Goal: Check status: Check status

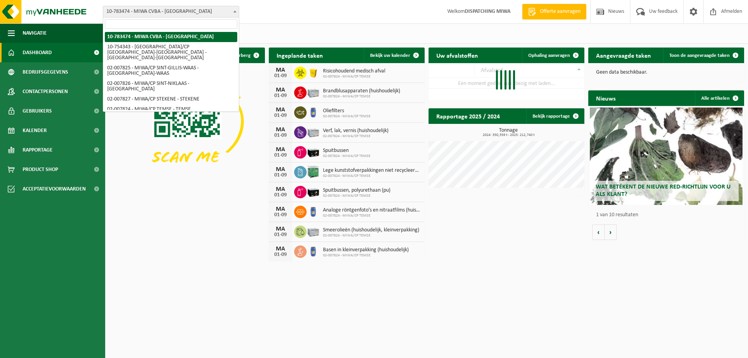
click at [237, 11] on span at bounding box center [235, 11] width 8 height 10
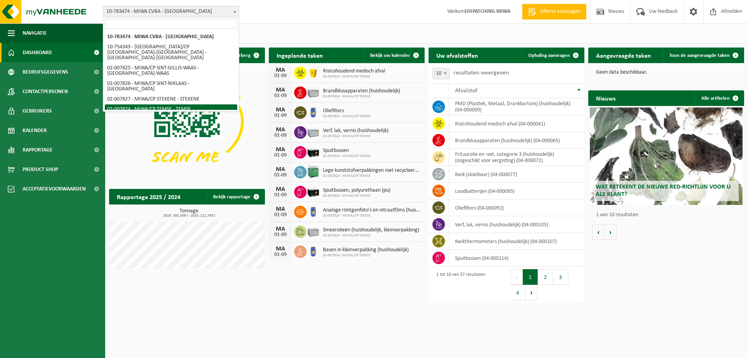
select select "27797"
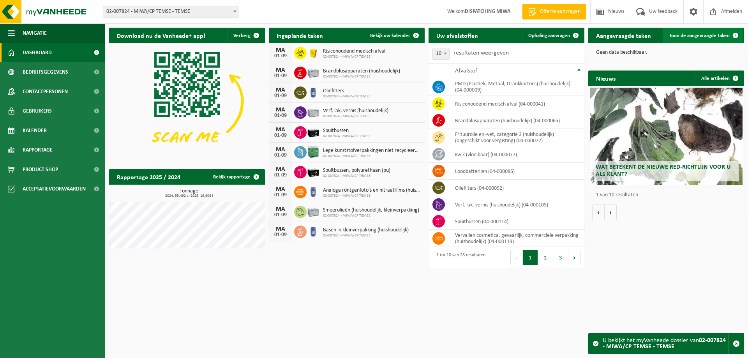
click at [686, 36] on span "Toon de aangevraagde taken" at bounding box center [700, 35] width 60 height 5
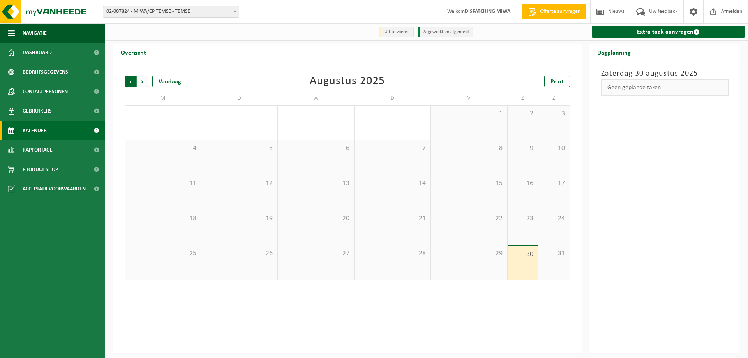
click at [145, 83] on span "Volgende" at bounding box center [143, 82] width 12 height 12
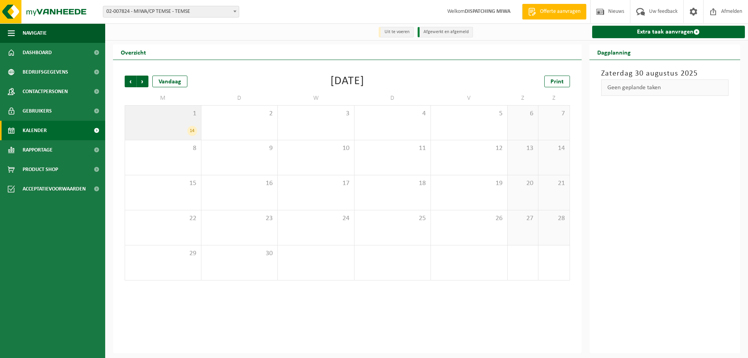
click at [179, 129] on div "14" at bounding box center [163, 131] width 68 height 10
